Goal: Find contact information: Find contact information

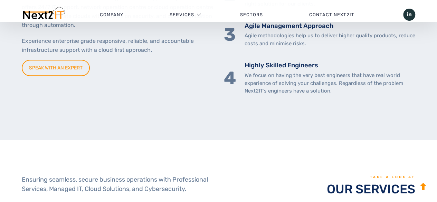
scroll to position [207, 0]
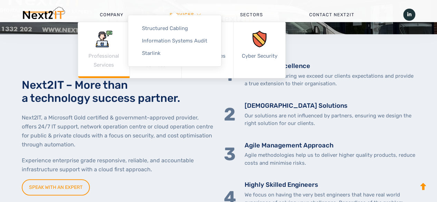
click at [106, 60] on link "Professional Services" at bounding box center [103, 50] width 51 height 56
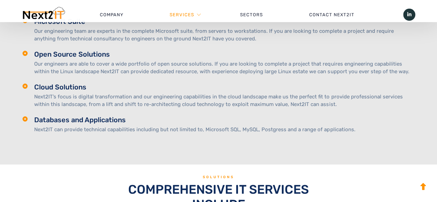
scroll to position [415, 0]
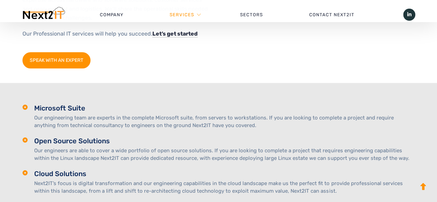
click at [63, 62] on link "SPEAK WITH AN EXPERT" at bounding box center [56, 60] width 68 height 16
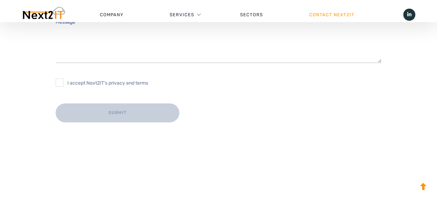
scroll to position [415, 0]
